Goal: Task Accomplishment & Management: Complete application form

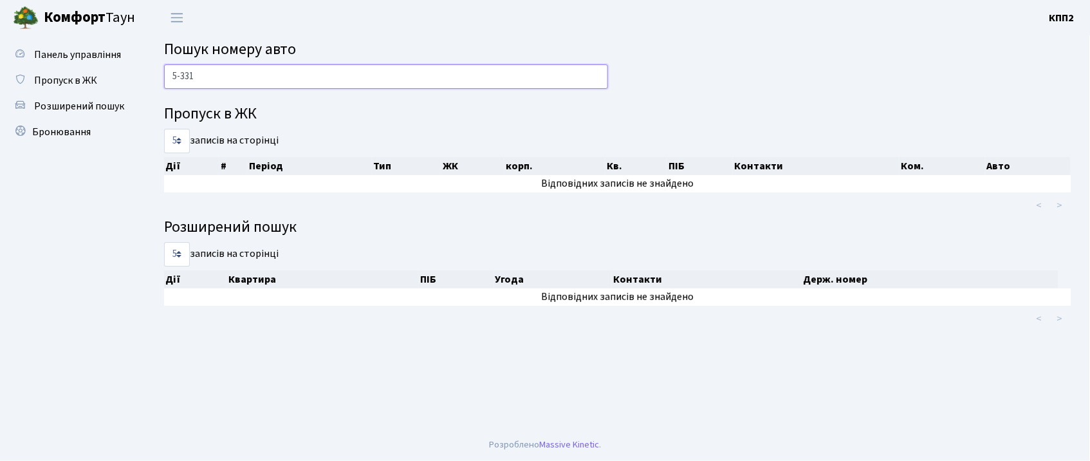
click at [485, 79] on input "5-331" at bounding box center [386, 76] width 444 height 24
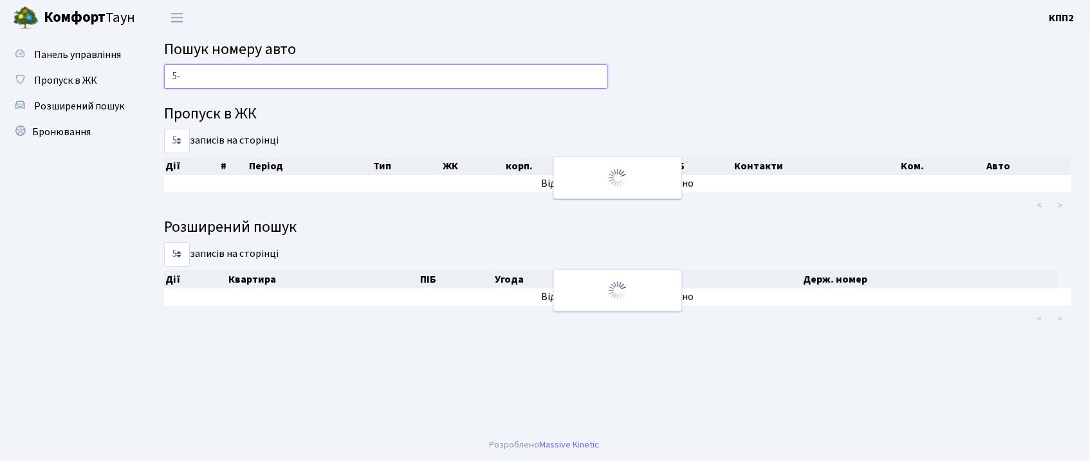
type input "5"
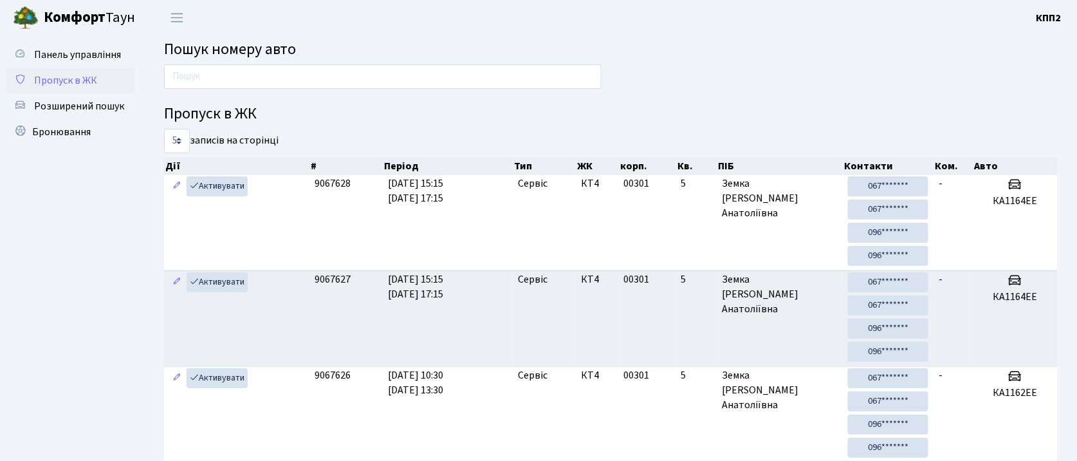
click at [104, 86] on link "Пропуск в ЖК" at bounding box center [70, 81] width 129 height 26
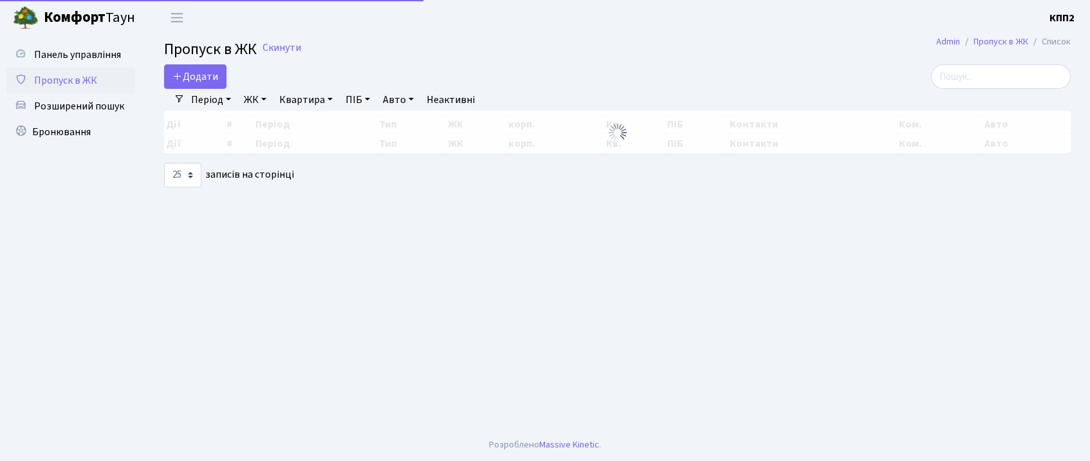
select select "25"
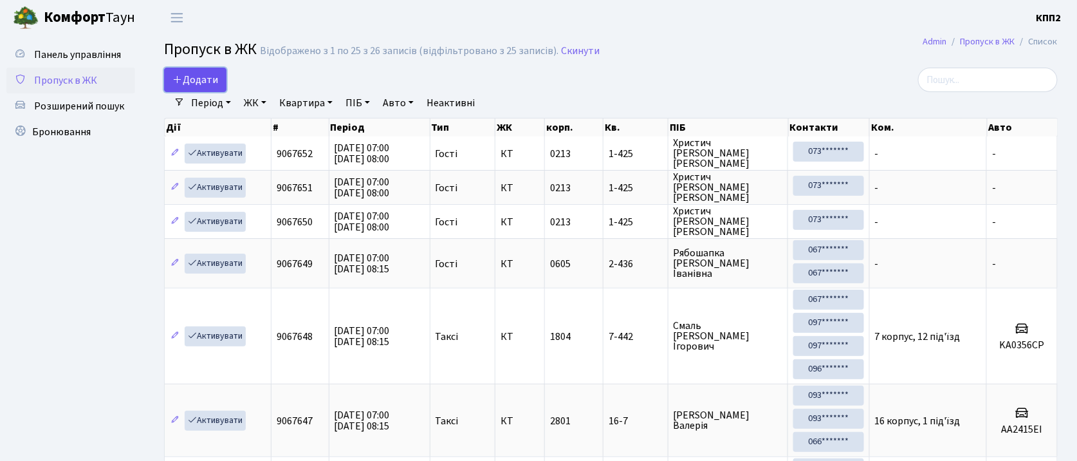
click at [172, 76] on icon at bounding box center [177, 79] width 10 height 10
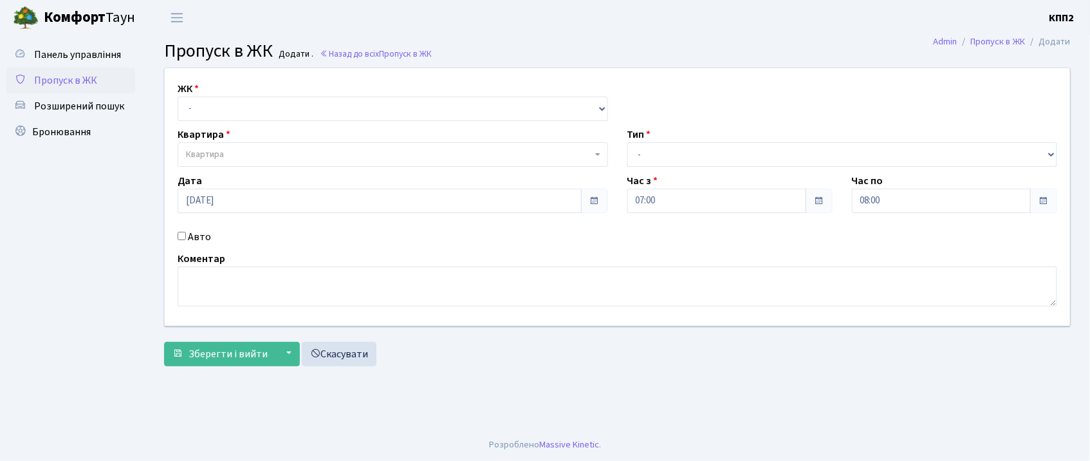
click at [183, 237] on input "Авто" at bounding box center [182, 236] width 8 height 8
checkbox input "true"
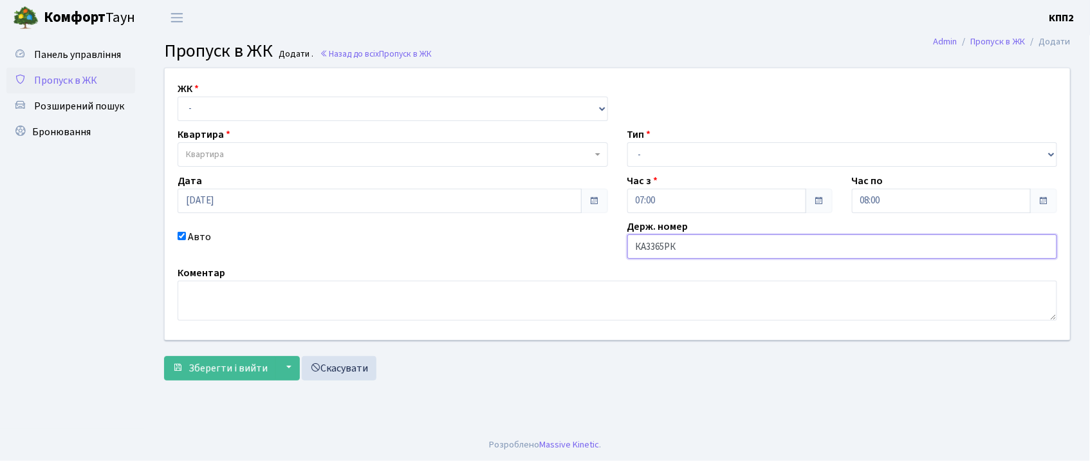
type input "КА3365РК"
click at [407, 115] on select "- КТ, вул. Регенераторна, 4 КТ2, просп. Соборності, 17 КТ3, вул. Березнева, 16 …" at bounding box center [393, 109] width 431 height 24
select select "302"
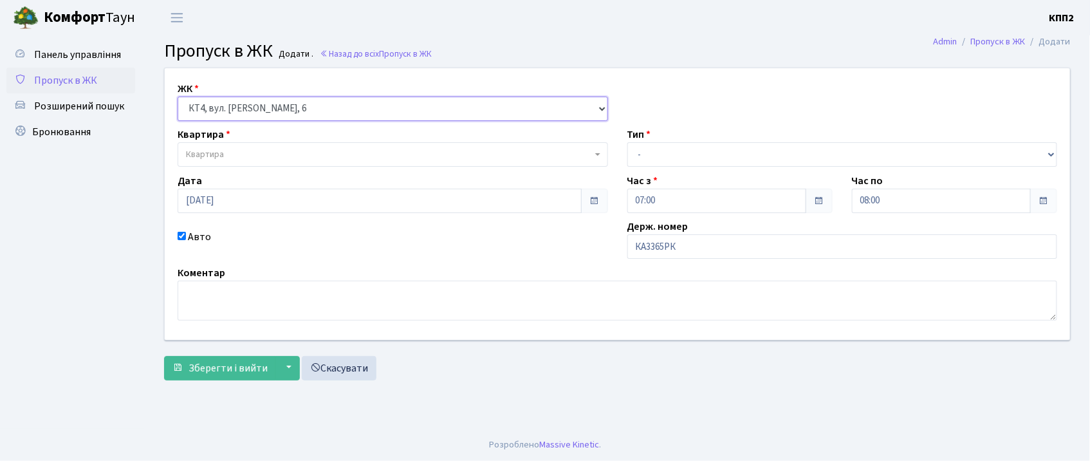
click at [178, 97] on select "- КТ, вул. Регенераторна, 4 КТ2, просп. Соборності, 17 КТ3, вул. Березнева, 16 …" at bounding box center [393, 109] width 431 height 24
select select
click at [343, 153] on span "Квартира" at bounding box center [389, 154] width 406 height 13
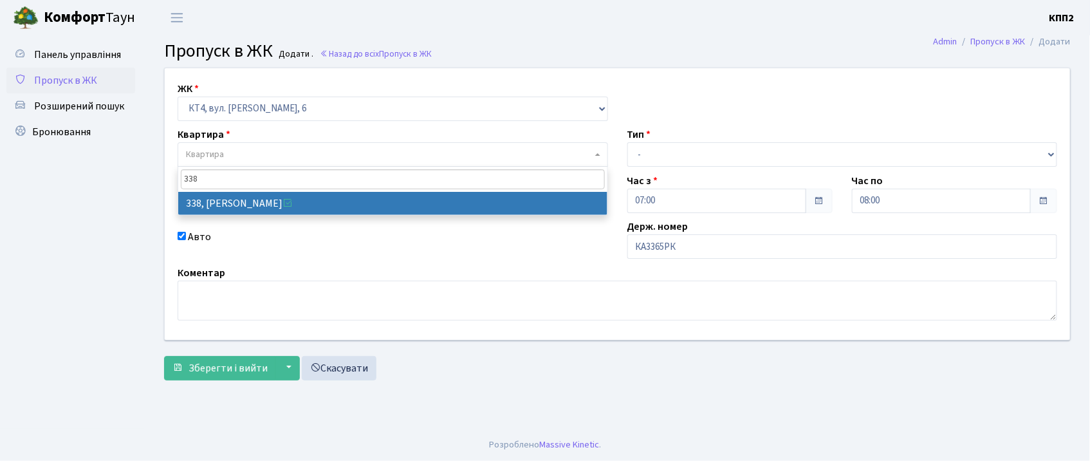
type input "338"
select select "17045"
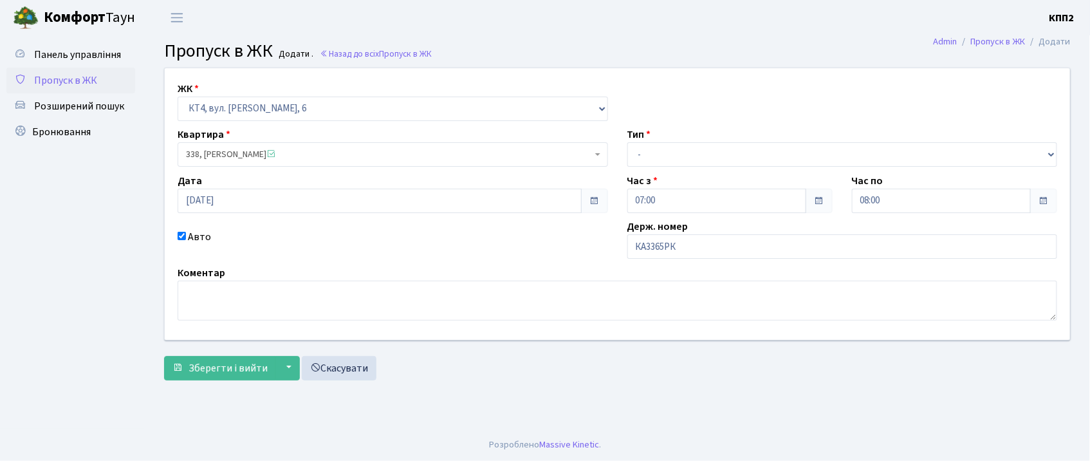
drag, startPoint x: 685, startPoint y: 140, endPoint x: 680, endPoint y: 147, distance: 9.3
click at [681, 147] on div "Тип - Доставка Таксі Гості Сервіс" at bounding box center [843, 147] width 450 height 40
click at [678, 151] on select "- Доставка Таксі Гості Сервіс" at bounding box center [842, 154] width 431 height 24
select select "2"
click at [627, 142] on select "- Доставка Таксі Гості Сервіс" at bounding box center [842, 154] width 431 height 24
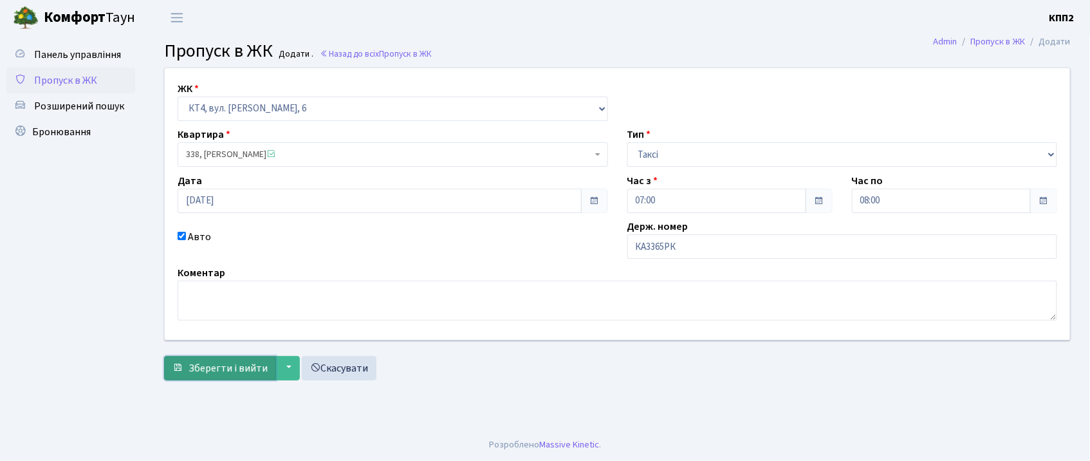
click at [206, 364] on span "Зберегти і вийти" at bounding box center [228, 368] width 79 height 14
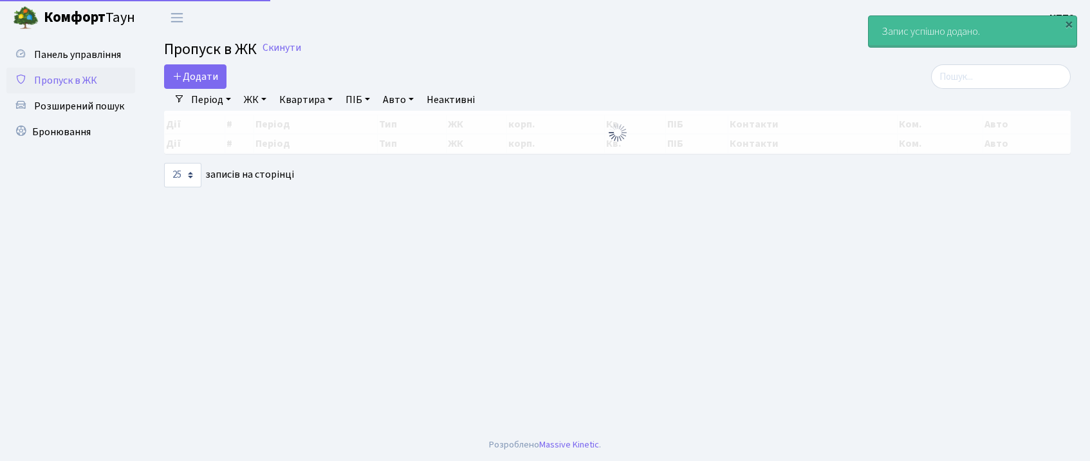
select select "25"
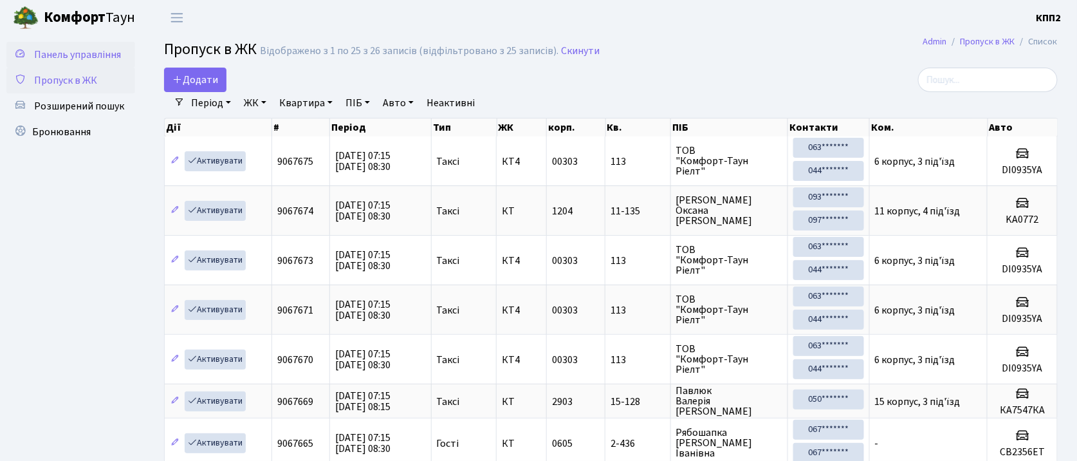
click at [78, 59] on span "Панель управління" at bounding box center [77, 55] width 87 height 14
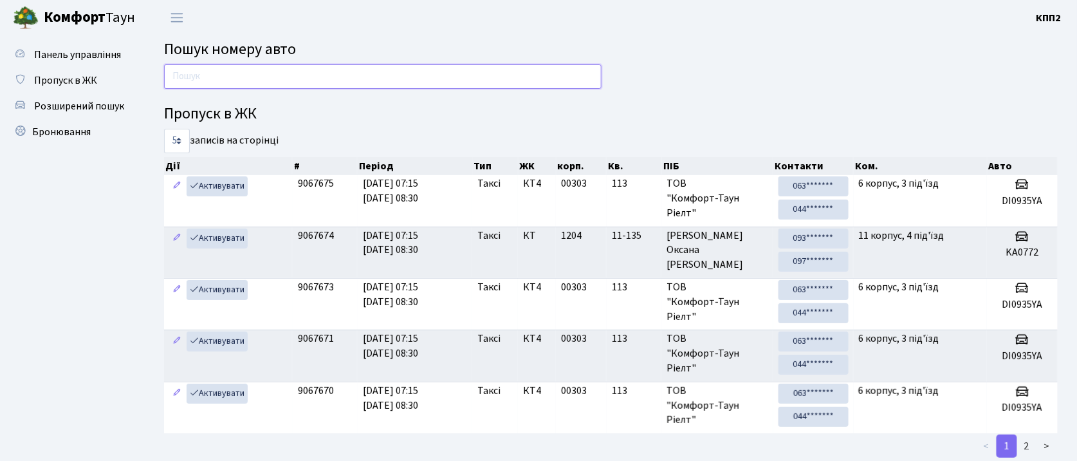
click at [269, 83] on input "text" at bounding box center [383, 76] width 438 height 24
click at [50, 225] on ul "Панель управління Пропуск в ЖК Розширений пошук Бронювання" at bounding box center [70, 304] width 129 height 524
click at [86, 75] on span "Пропуск в ЖК" at bounding box center [65, 80] width 63 height 14
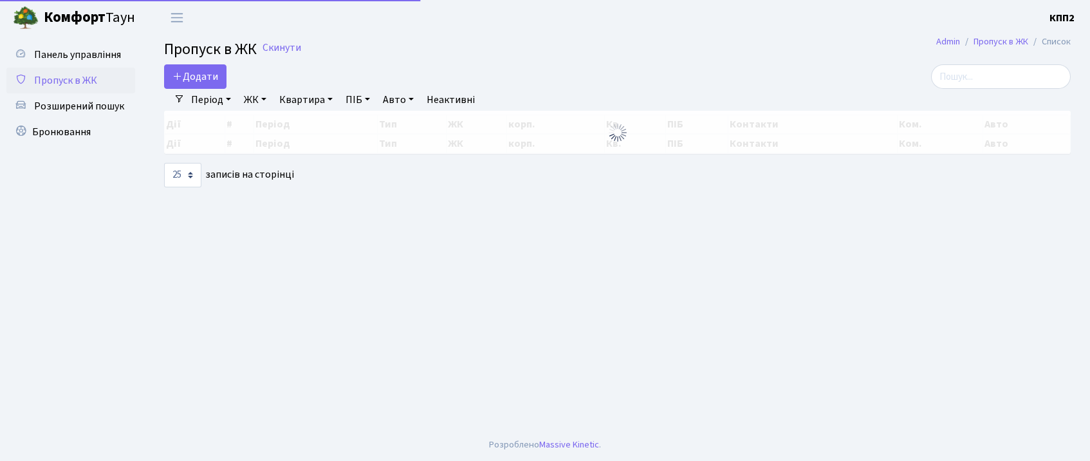
select select "25"
click at [180, 75] on icon at bounding box center [177, 76] width 10 height 10
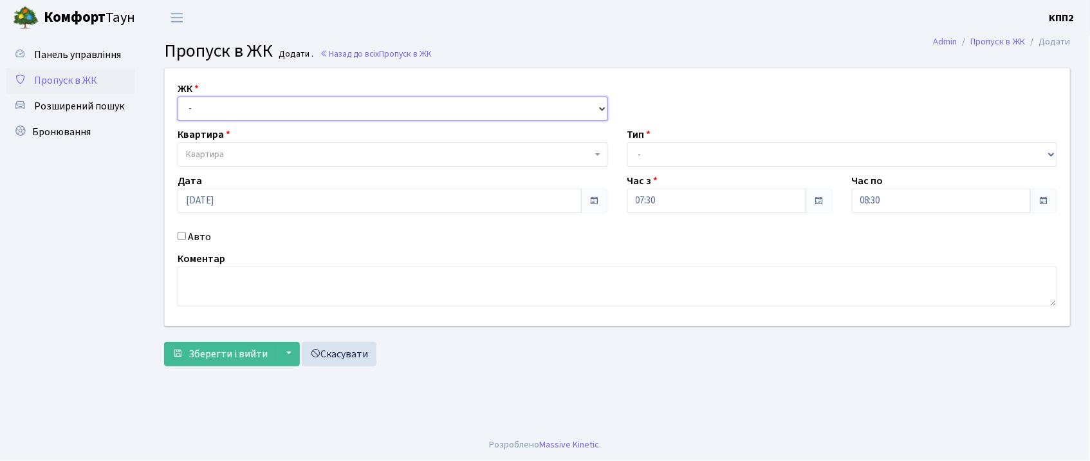
drag, startPoint x: 189, startPoint y: 104, endPoint x: 191, endPoint y: 111, distance: 6.7
click at [189, 104] on select "- КТ, вул. Регенераторна, 4 КТ2, просп. Соборності, 17 КТ3, вул. Березнева, 16 …" at bounding box center [393, 109] width 431 height 24
select select "271"
click at [178, 97] on select "- КТ, вул. Регенераторна, 4 КТ2, просп. Соборності, 17 КТ3, вул. Березнева, 16 …" at bounding box center [393, 109] width 431 height 24
select select
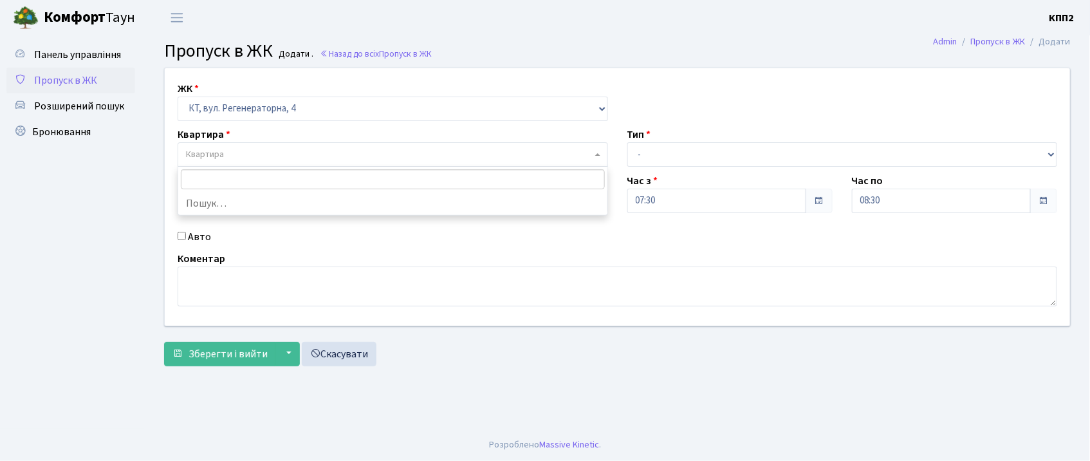
click at [194, 158] on span "Квартира" at bounding box center [205, 154] width 38 height 13
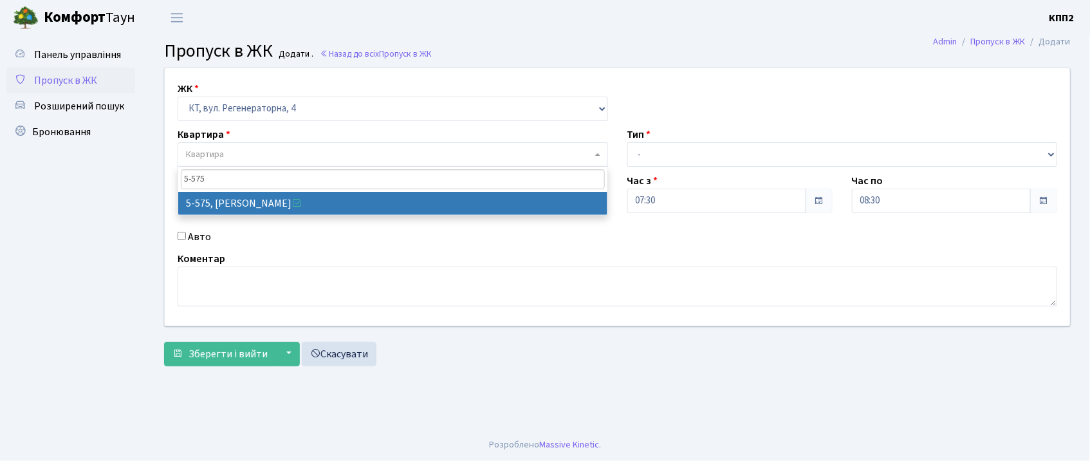
type input "5-575"
select select "1969"
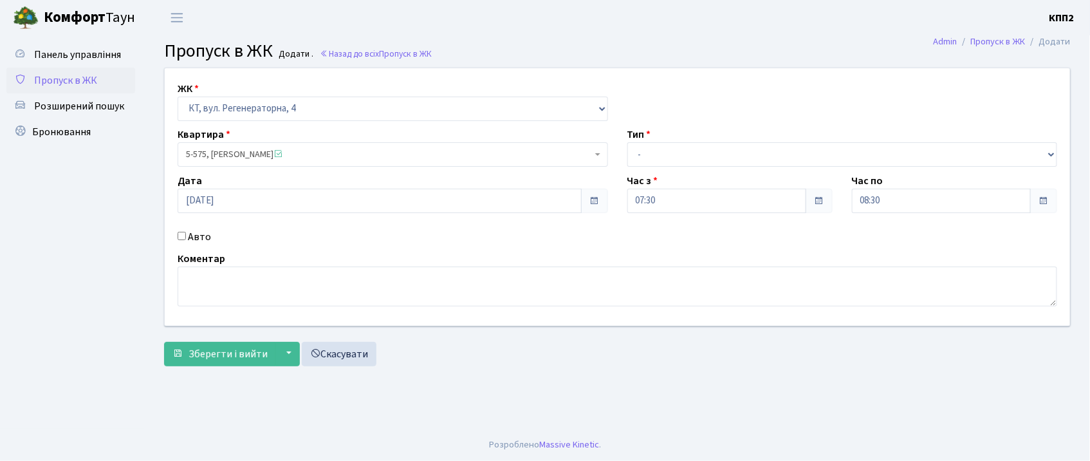
click at [183, 236] on input "Авто" at bounding box center [182, 236] width 8 height 8
checkbox input "true"
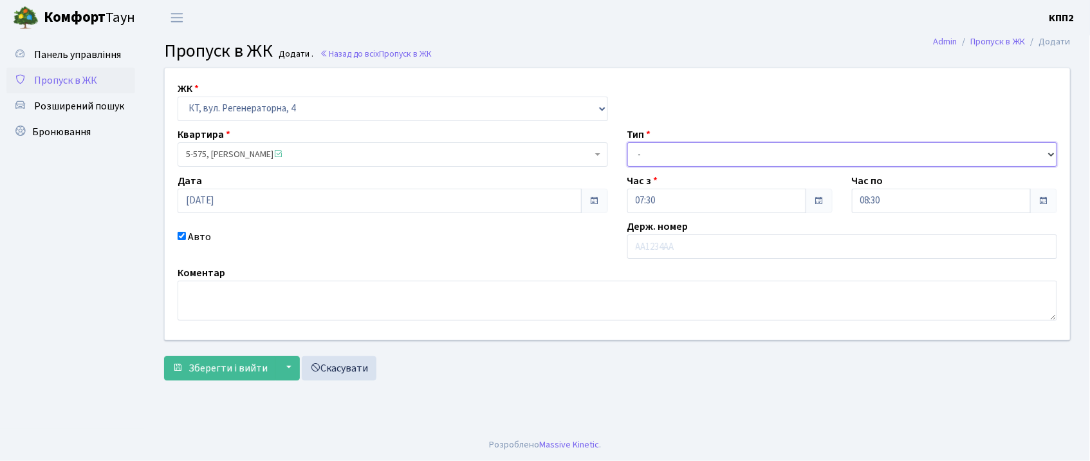
click at [856, 160] on select "- Доставка Таксі Гості Сервіс" at bounding box center [842, 154] width 431 height 24
select select "18"
click at [627, 142] on select "- Доставка Таксі Гості Сервіс" at bounding box center [842, 154] width 431 height 24
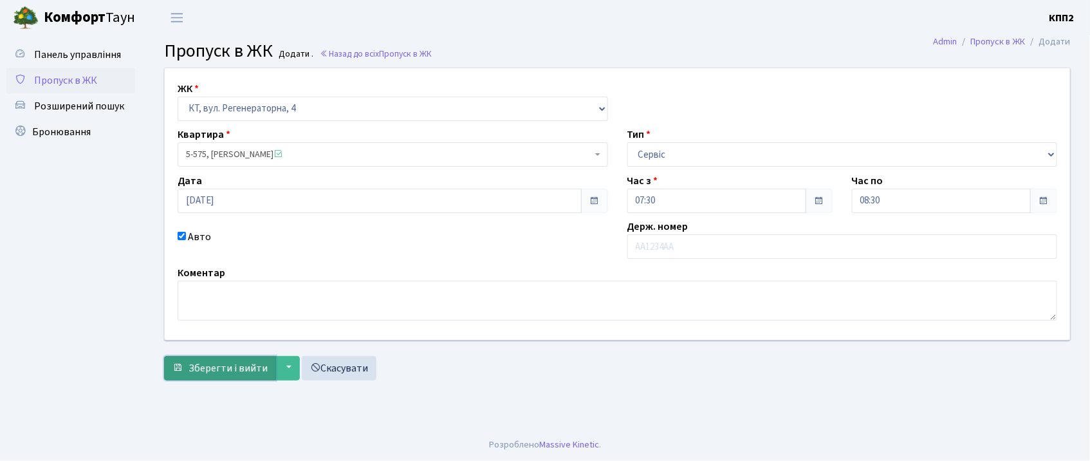
click at [229, 369] on span "Зберегти і вийти" at bounding box center [228, 368] width 79 height 14
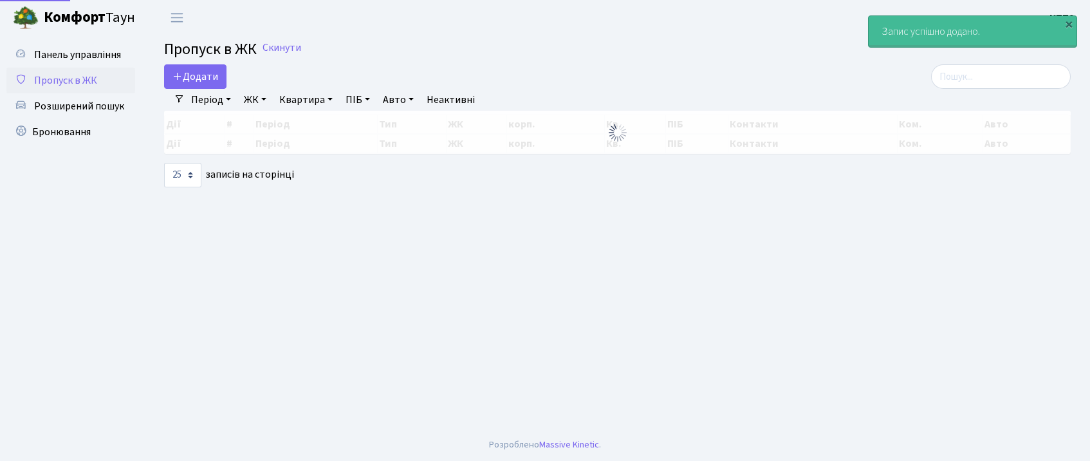
select select "25"
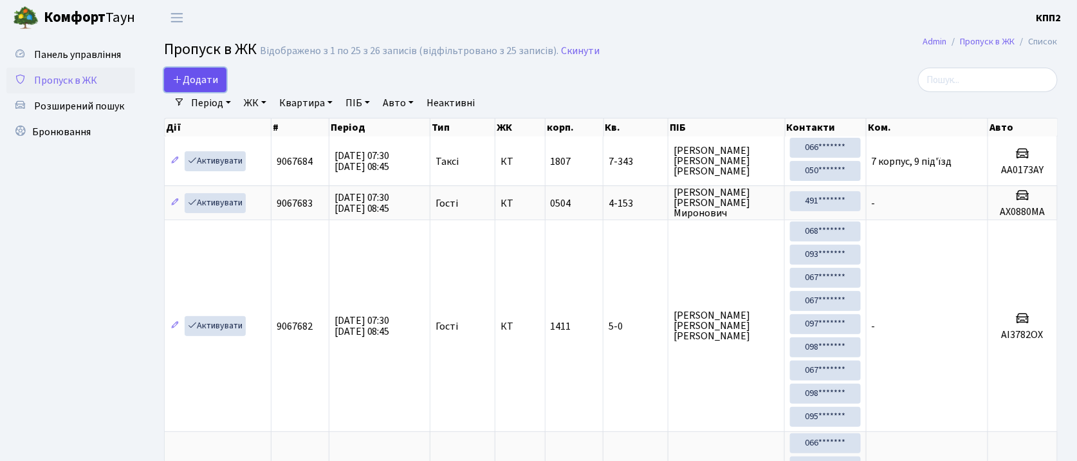
click at [196, 88] on link "Додати" at bounding box center [195, 80] width 62 height 24
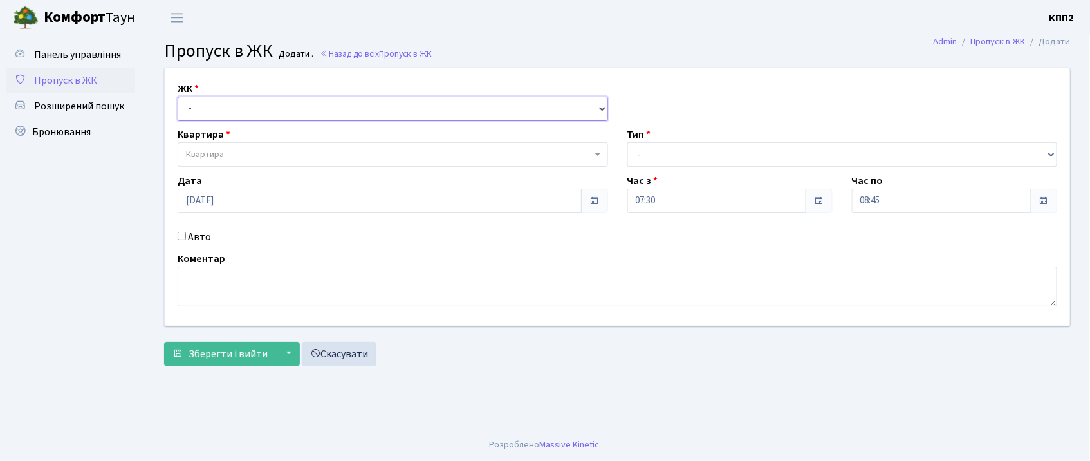
click at [196, 111] on select "- КТ, вул. Регенераторна, 4 КТ2, просп. [STREET_ADDRESS] [STREET_ADDRESS] [PERS…" at bounding box center [393, 109] width 431 height 24
select select "271"
click at [178, 97] on select "- КТ, вул. Регенераторна, 4 КТ2, просп. [STREET_ADDRESS] [STREET_ADDRESS] [PERS…" at bounding box center [393, 109] width 431 height 24
select select
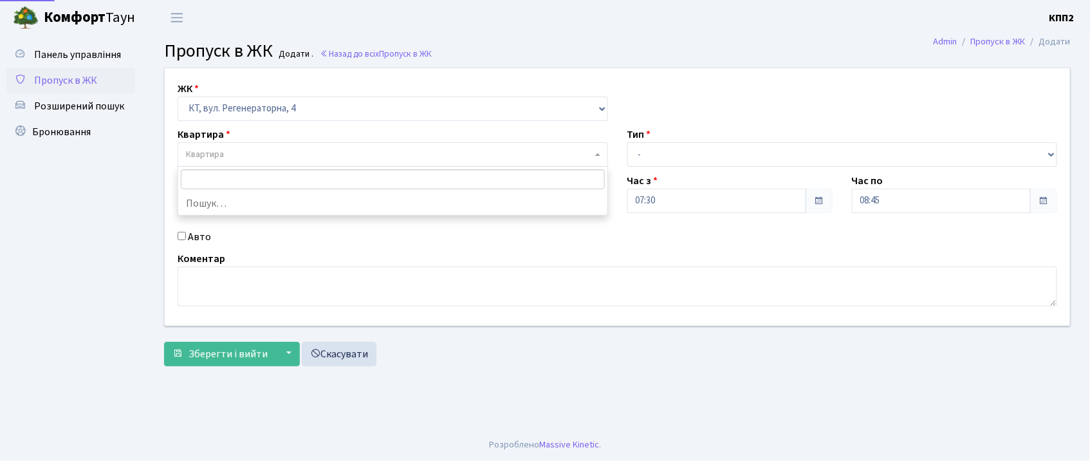
click at [212, 154] on span "Квартира" at bounding box center [205, 154] width 38 height 13
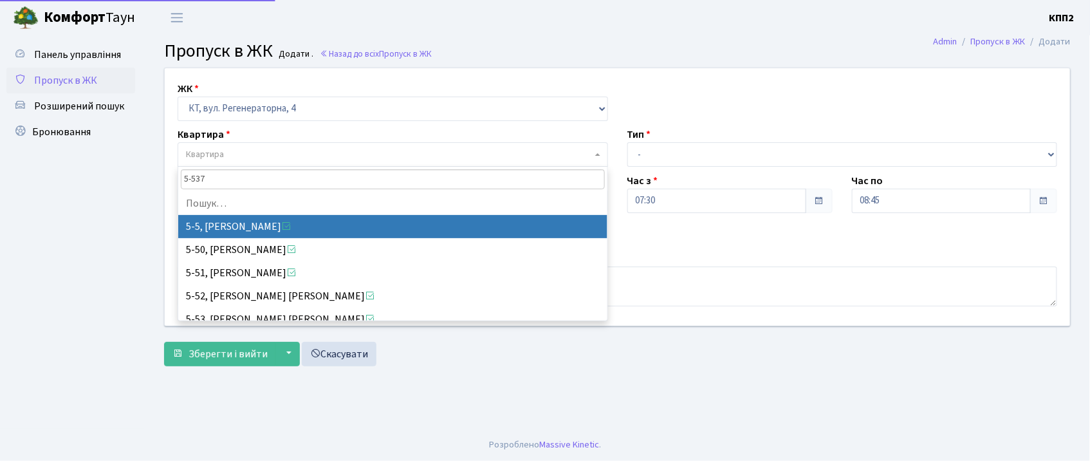
type input "5-5375"
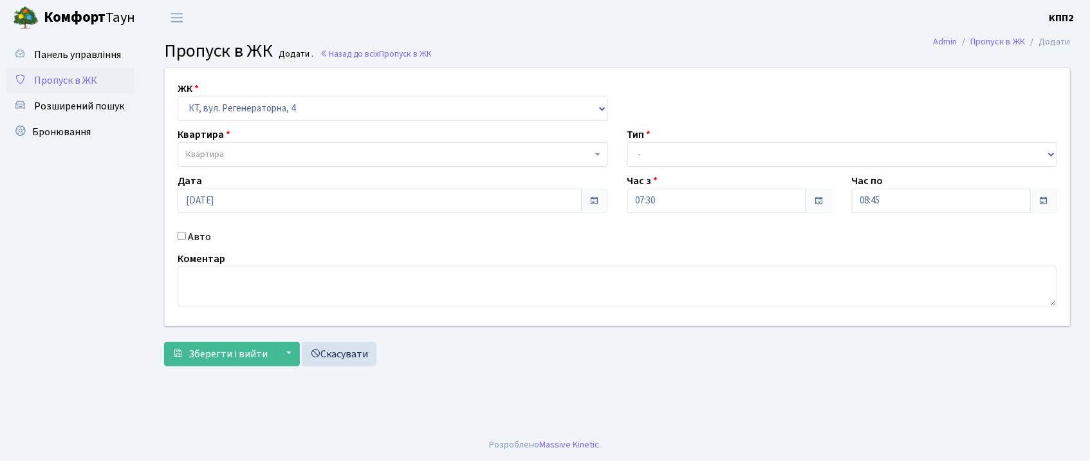
click at [181, 236] on input "Авто" at bounding box center [182, 236] width 8 height 8
checkbox input "true"
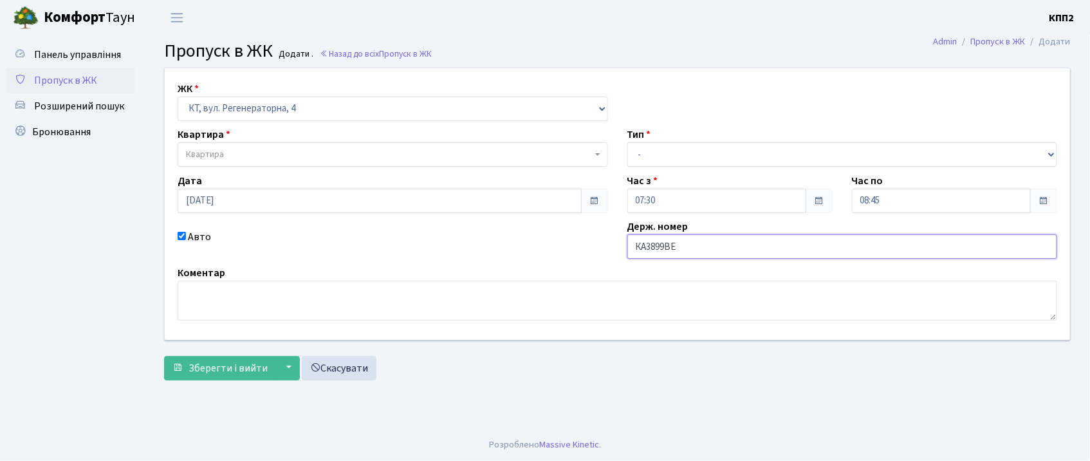
type input "КА3899ВЕ"
click at [675, 153] on select "- Доставка Таксі Гості Сервіс" at bounding box center [842, 154] width 431 height 24
select select "18"
click at [627, 142] on select "- Доставка Таксі Гості Сервіс" at bounding box center [842, 154] width 431 height 24
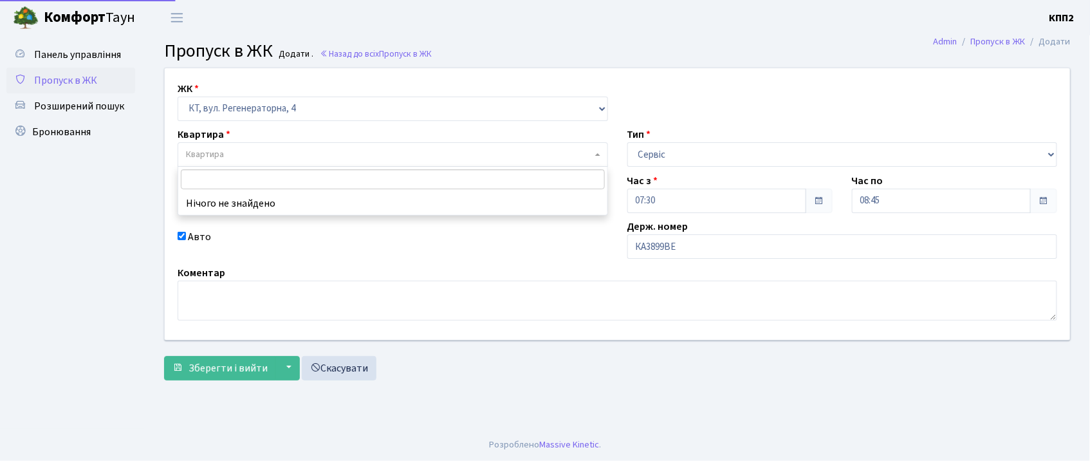
click at [396, 154] on span "Квартира" at bounding box center [389, 154] width 406 height 13
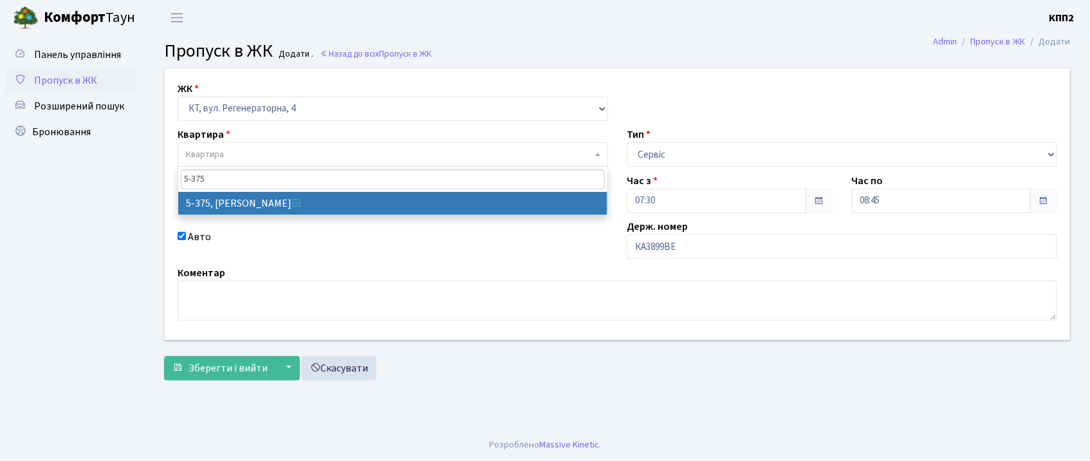
type input "5-375"
select select "2133"
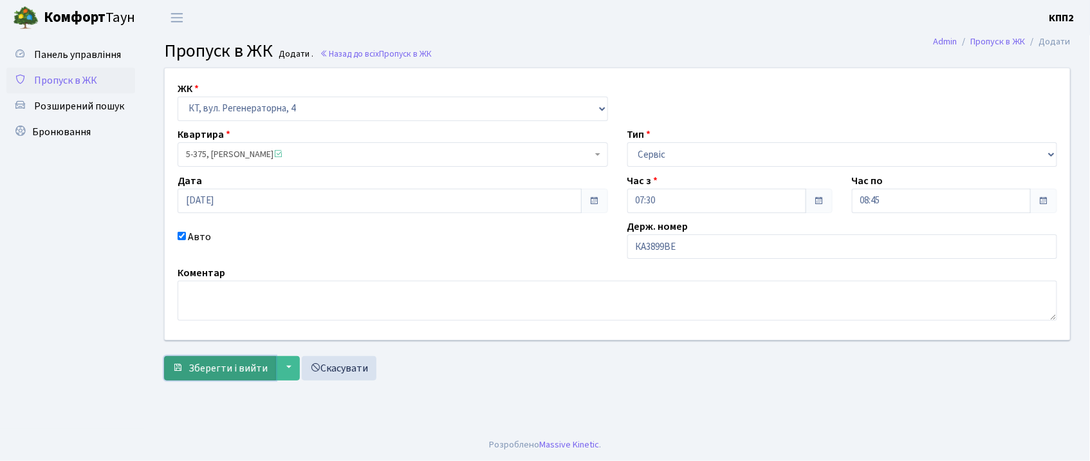
click at [227, 373] on span "Зберегти і вийти" at bounding box center [228, 368] width 79 height 14
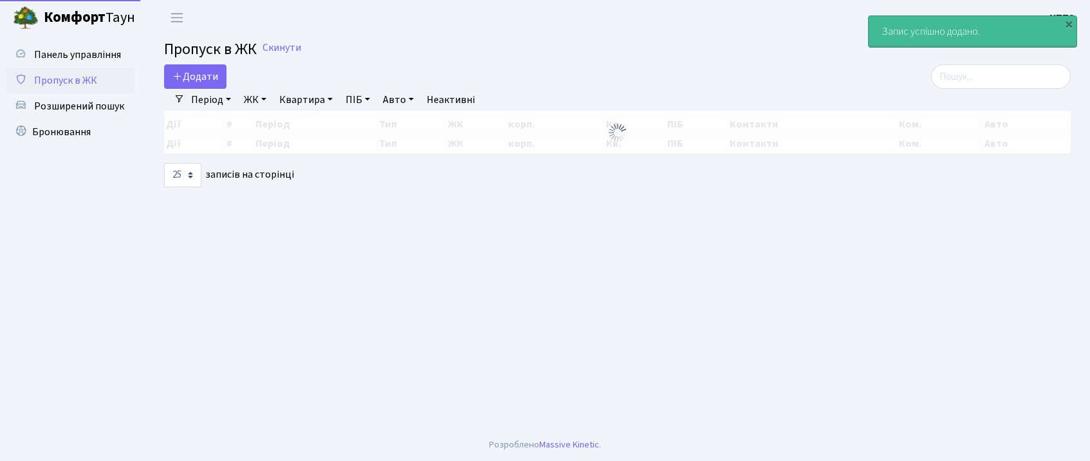
select select "25"
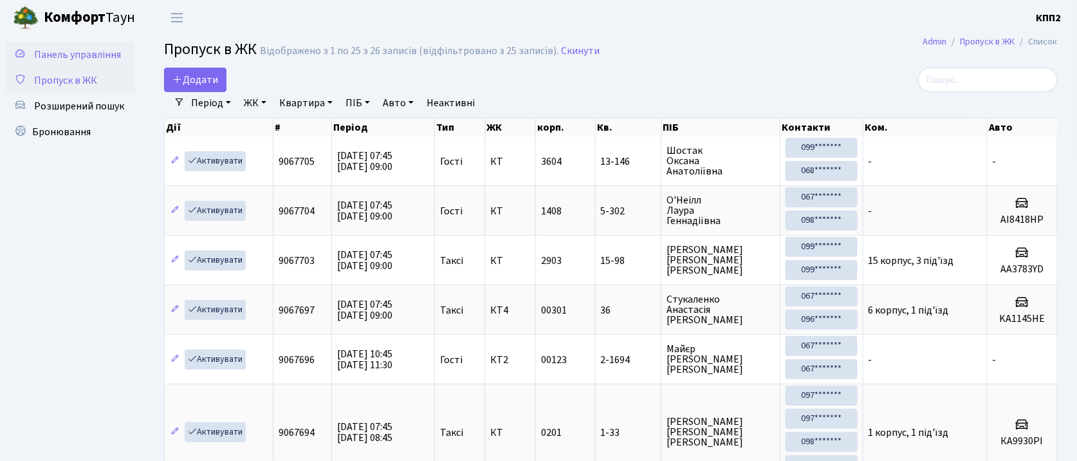
click at [60, 55] on span "Панель управління" at bounding box center [77, 55] width 87 height 14
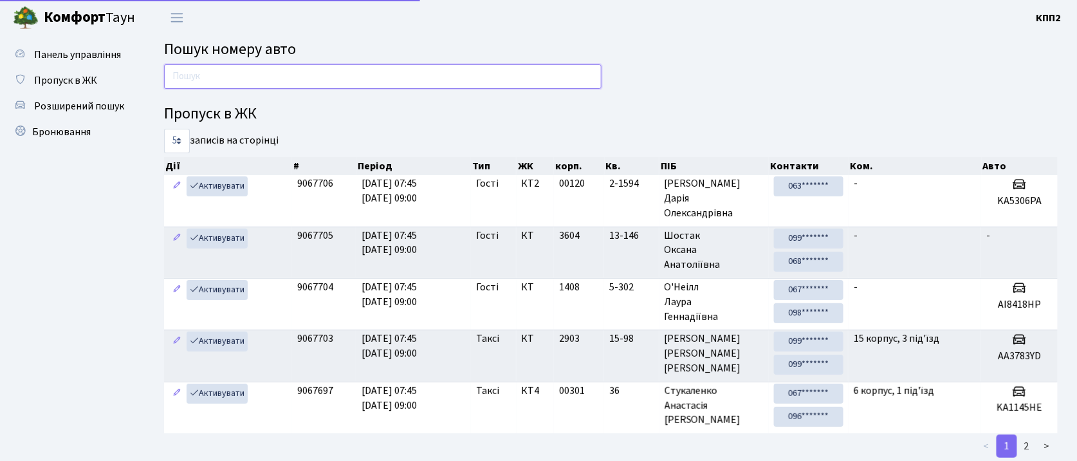
drag, startPoint x: 269, startPoint y: 76, endPoint x: 264, endPoint y: 68, distance: 9.3
click at [269, 76] on input "text" at bounding box center [383, 76] width 438 height 24
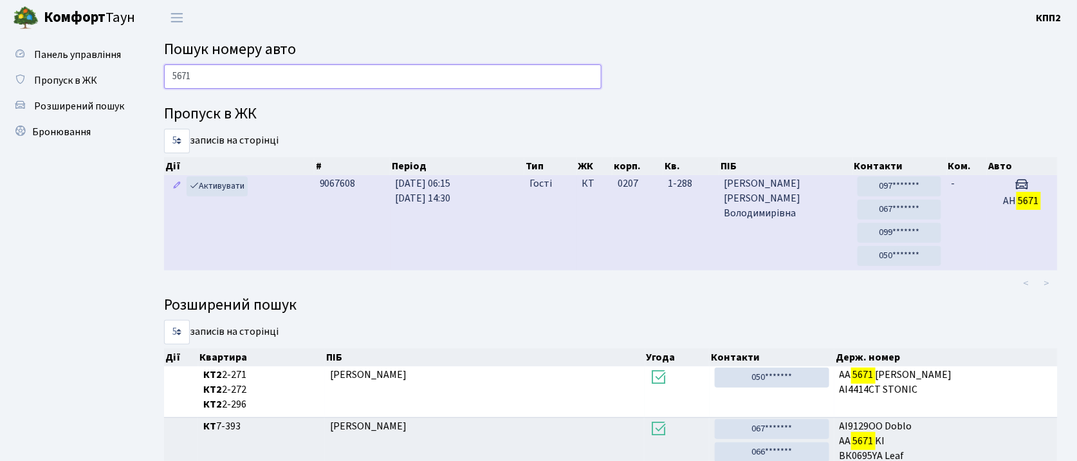
type input "5671"
click at [1034, 217] on td "АН 5671" at bounding box center [1022, 222] width 71 height 95
click at [821, 260] on td "Герасименко Юлія Володимирівна" at bounding box center [786, 222] width 133 height 95
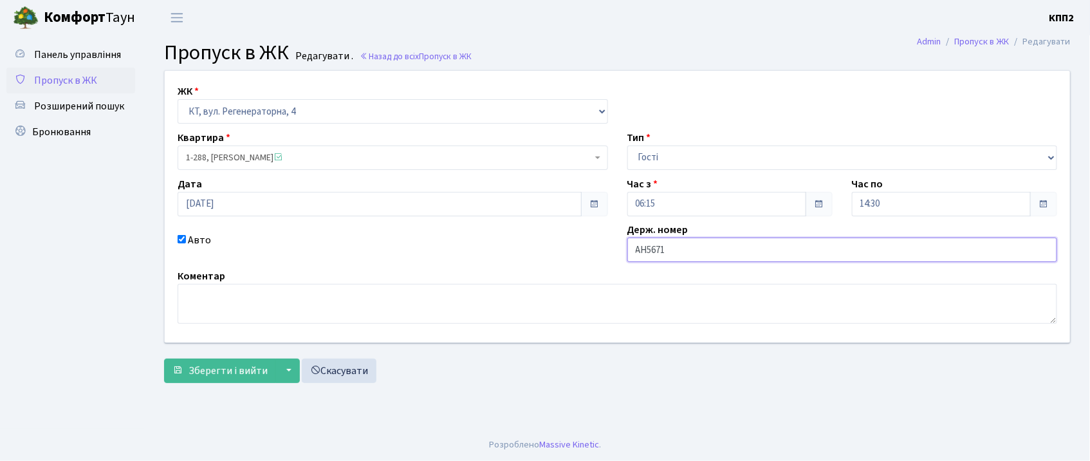
click at [685, 245] on input "АН5671" at bounding box center [842, 249] width 431 height 24
type input "АН5671ЕВ"
click at [225, 362] on button "Зберегти і вийти" at bounding box center [220, 370] width 112 height 24
